Goal: Navigation & Orientation: Find specific page/section

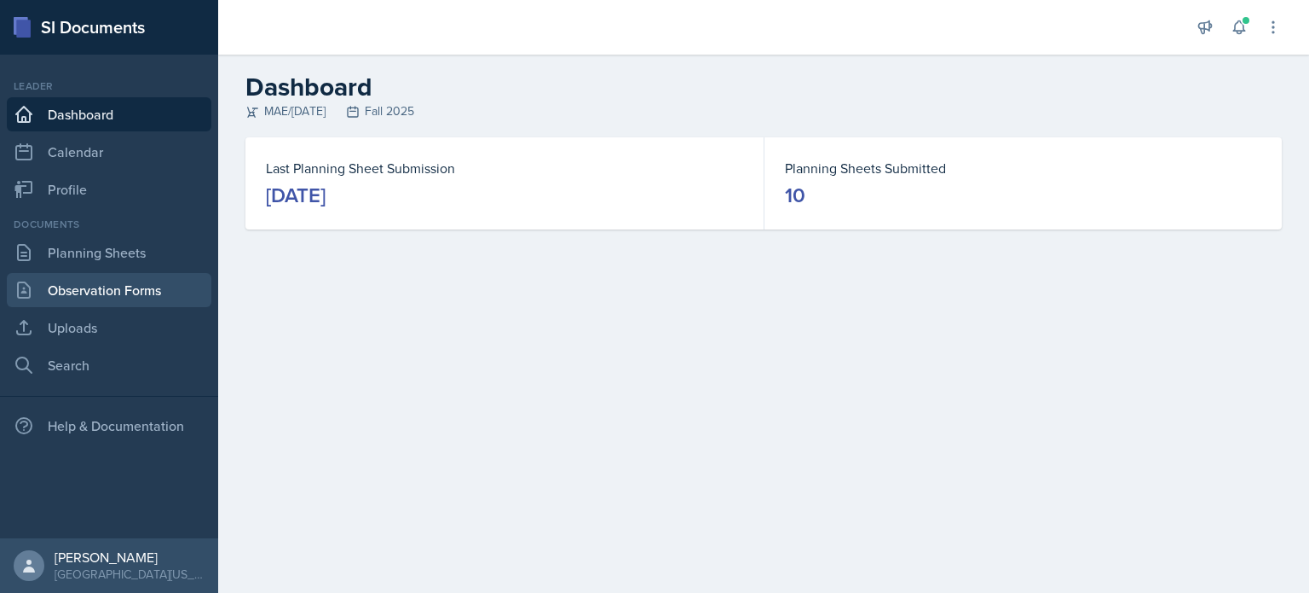
click at [144, 275] on link "Observation Forms" at bounding box center [109, 290] width 205 height 34
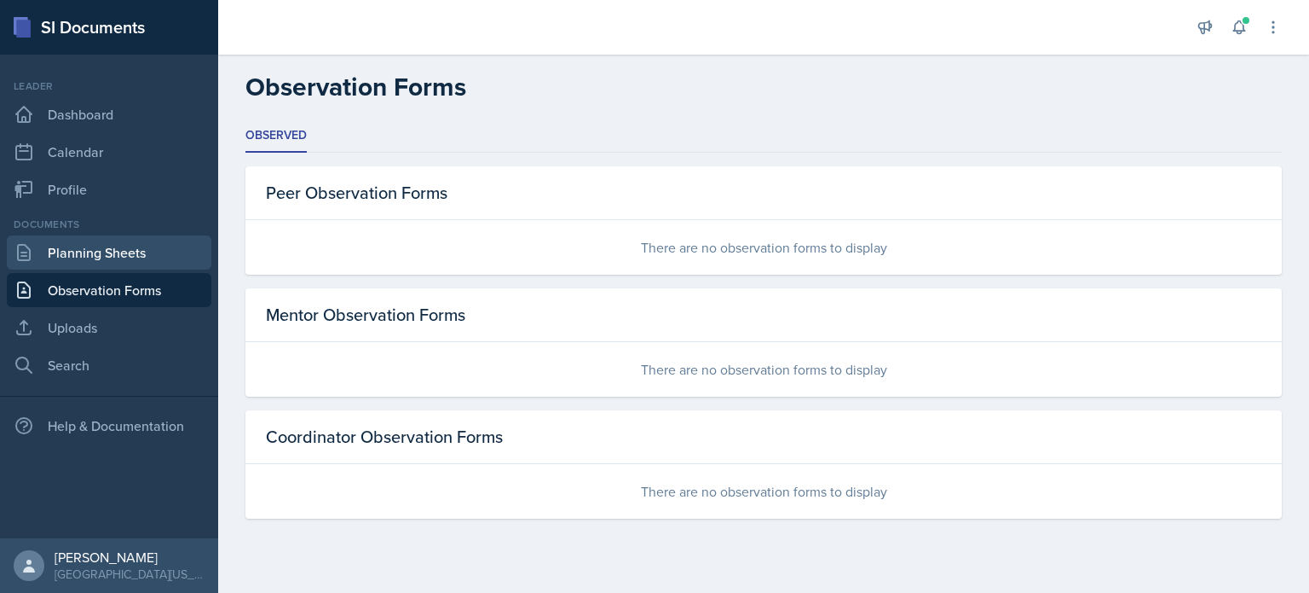
click at [139, 251] on link "Planning Sheets" at bounding box center [109, 252] width 205 height 34
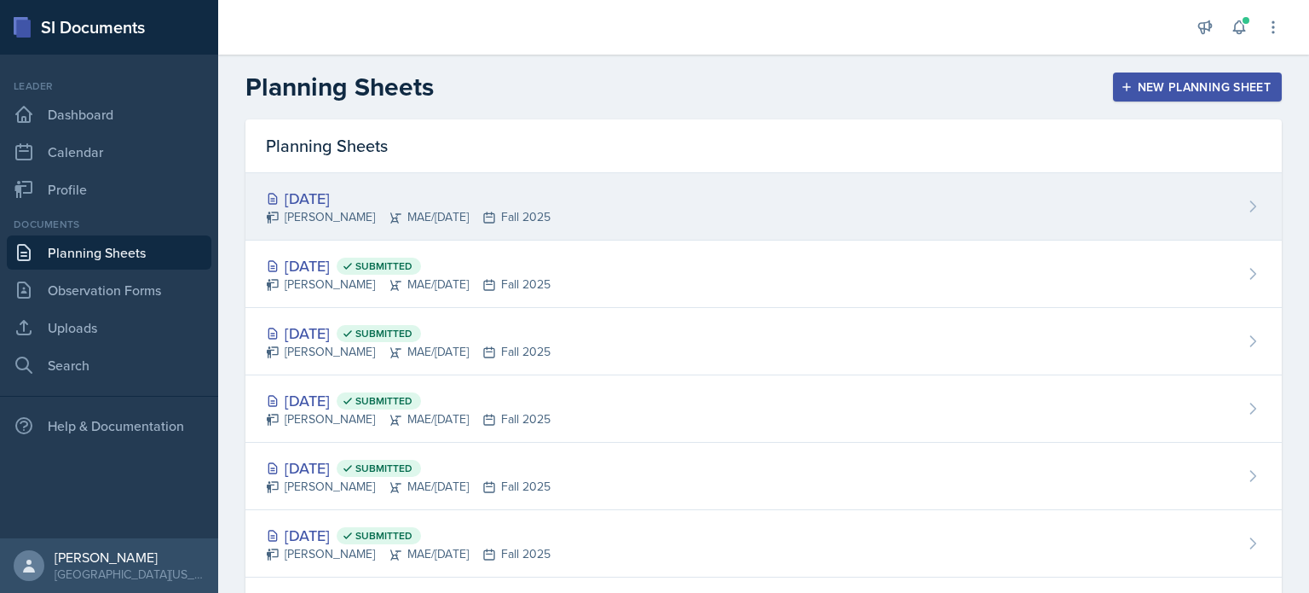
click at [419, 213] on div "[PERSON_NAME] MAE/[DATE] Fall 2025" at bounding box center [408, 217] width 285 height 18
